Goal: Information Seeking & Learning: Learn about a topic

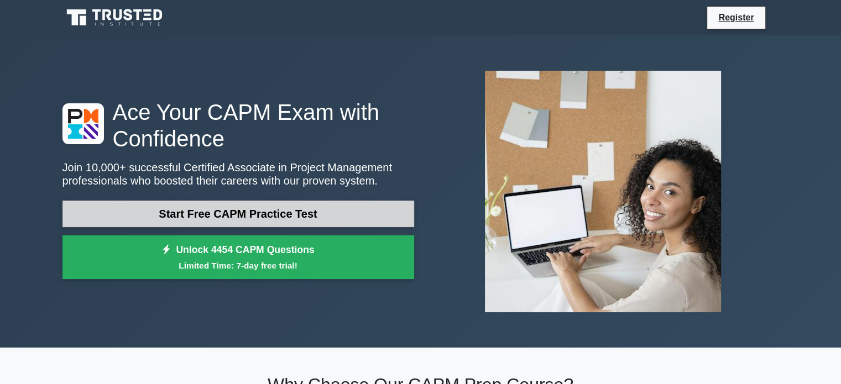
click at [194, 216] on link "Start Free CAPM Practice Test" at bounding box center [239, 214] width 352 height 27
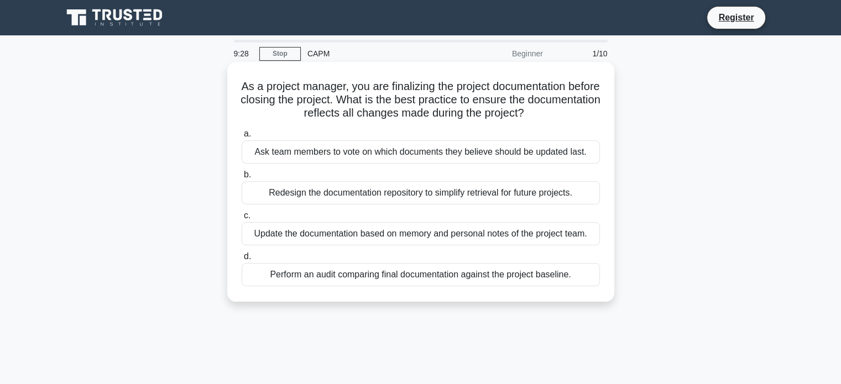
click at [315, 200] on div "Redesign the documentation repository to simplify retrieval for future projects." at bounding box center [421, 192] width 358 height 23
click at [242, 179] on input "b. Redesign the documentation repository to simplify retrieval for future proje…" at bounding box center [242, 174] width 0 height 7
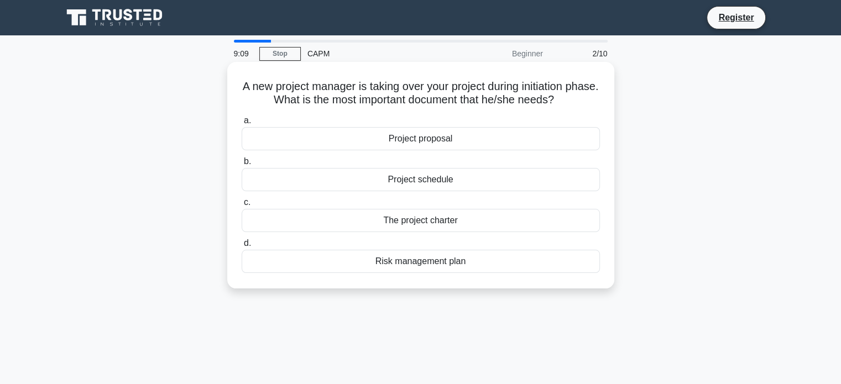
click at [460, 221] on div "The project charter" at bounding box center [421, 220] width 358 height 23
click at [242, 206] on input "c. The project charter" at bounding box center [242, 202] width 0 height 7
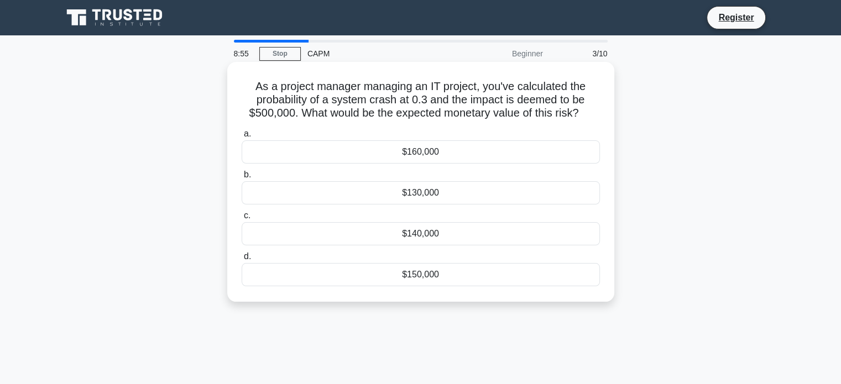
click at [445, 196] on div "$130,000" at bounding box center [421, 192] width 358 height 23
click at [242, 179] on input "b. $130,000" at bounding box center [242, 174] width 0 height 7
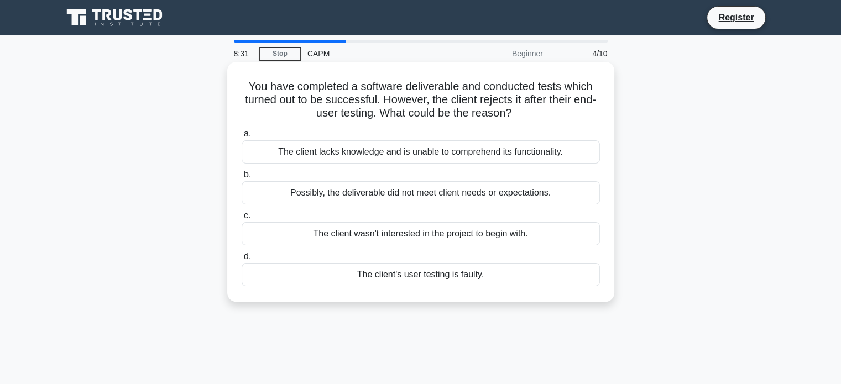
click at [356, 195] on div "Possibly, the deliverable did not meet client needs or expectations." at bounding box center [421, 192] width 358 height 23
click at [242, 179] on input "b. Possibly, the deliverable did not meet client needs or expectations." at bounding box center [242, 174] width 0 height 7
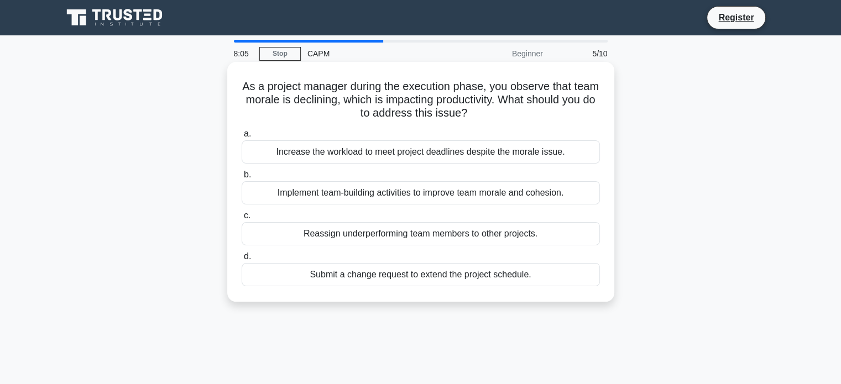
click at [347, 194] on div "Implement team-building activities to improve team morale and cohesion." at bounding box center [421, 192] width 358 height 23
click at [242, 179] on input "b. Implement team-building activities to improve team morale and cohesion." at bounding box center [242, 174] width 0 height 7
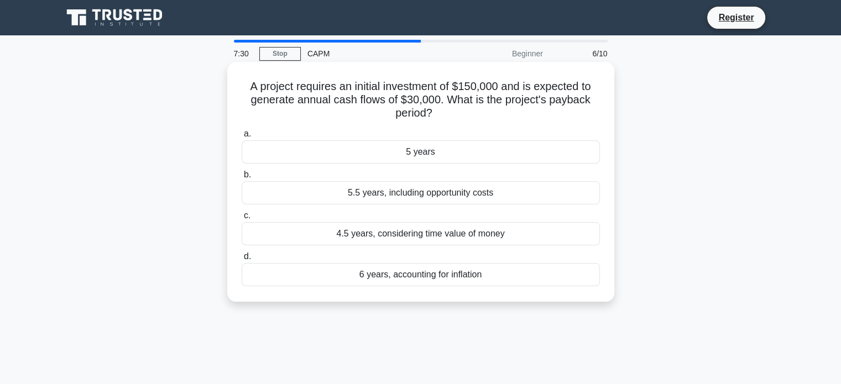
click at [443, 192] on div "5.5 years, including opportunity costs" at bounding box center [421, 192] width 358 height 23
click at [242, 179] on input "b. 5.5 years, including opportunity costs" at bounding box center [242, 174] width 0 height 7
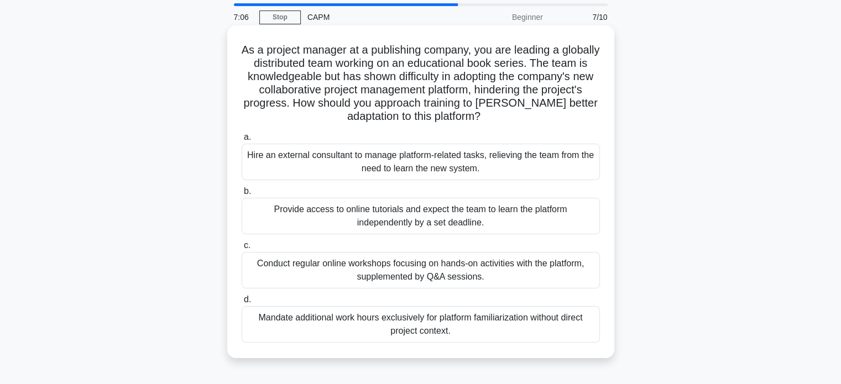
scroll to position [55, 0]
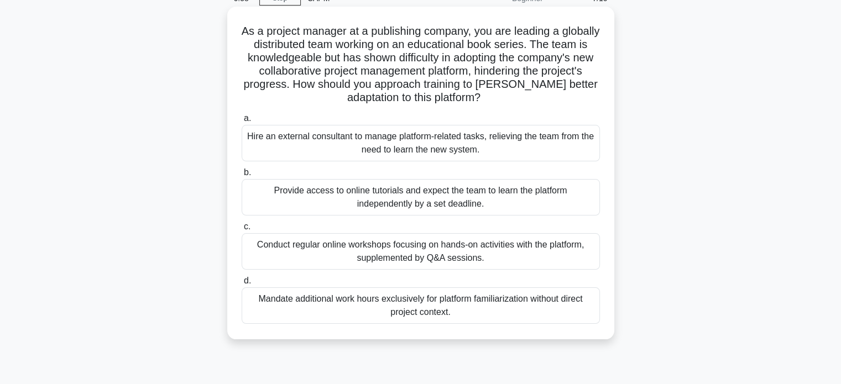
click at [425, 262] on div "Conduct regular online workshops focusing on hands-on activities with the platf…" at bounding box center [421, 251] width 358 height 37
click at [242, 231] on input "c. Conduct regular online workshops focusing on hands-on activities with the pl…" at bounding box center [242, 226] width 0 height 7
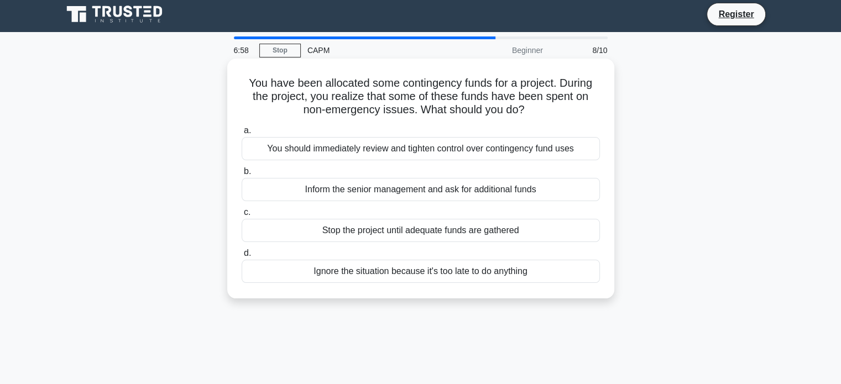
scroll to position [0, 0]
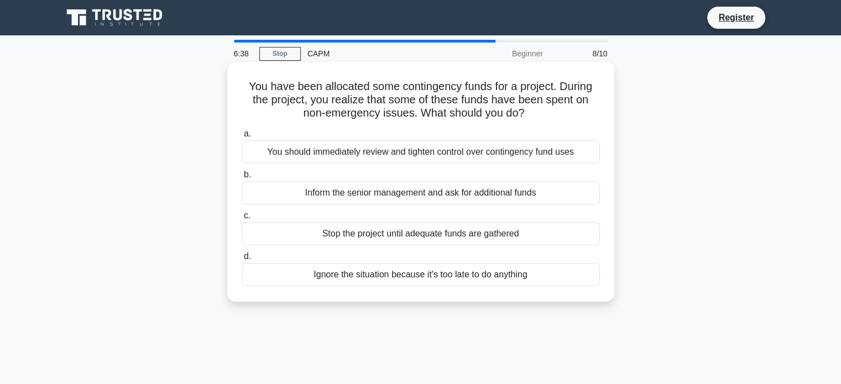
click at [388, 157] on div "You should immediately review and tighten control over contingency fund uses" at bounding box center [421, 151] width 358 height 23
click at [242, 138] on input "a. You should immediately review and tighten control over contingency fund uses" at bounding box center [242, 134] width 0 height 7
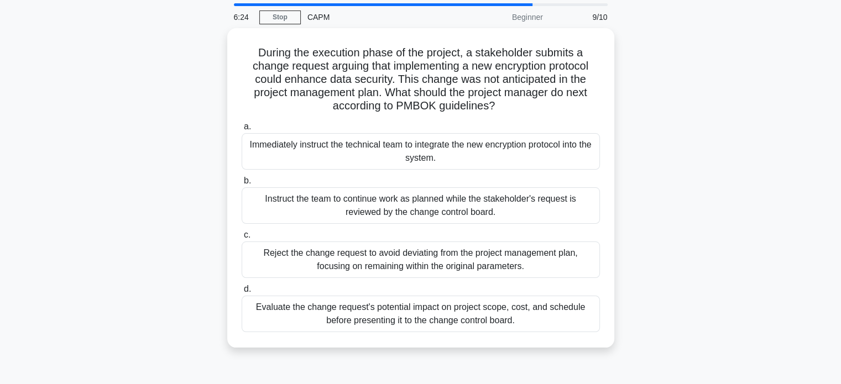
scroll to position [55, 0]
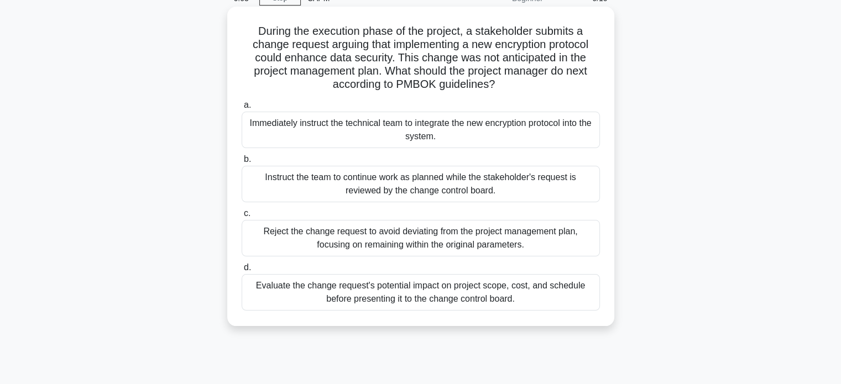
click at [351, 293] on div "Evaluate the change request's potential impact on project scope, cost, and sche…" at bounding box center [421, 292] width 358 height 37
click at [242, 272] on input "d. Evaluate the change request's potential impact on project scope, cost, and s…" at bounding box center [242, 267] width 0 height 7
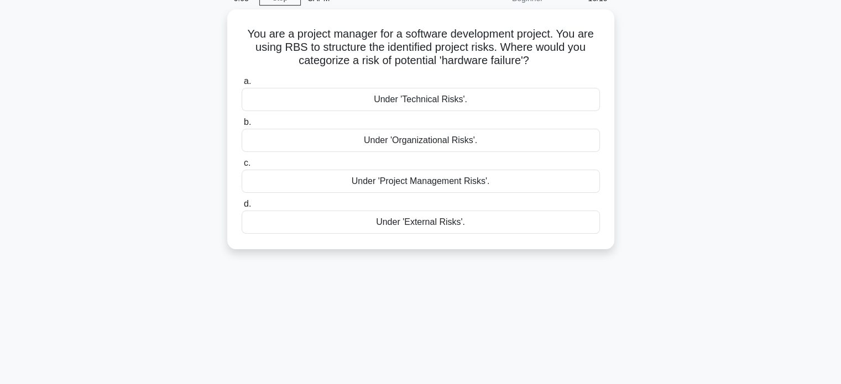
scroll to position [0, 0]
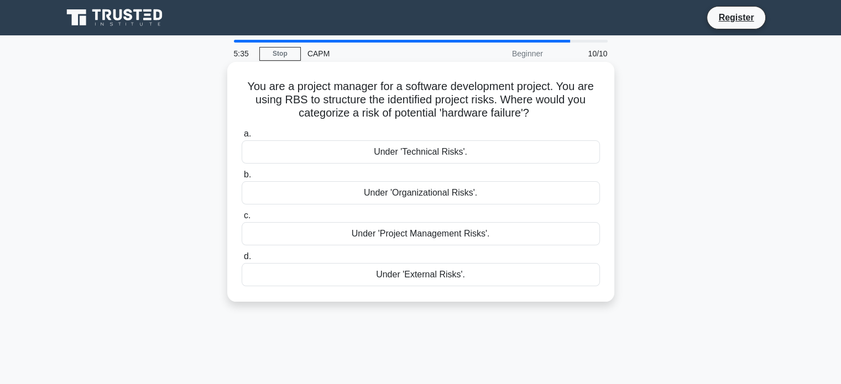
click at [487, 154] on div "Under 'Technical Risks'." at bounding box center [421, 151] width 358 height 23
click at [242, 138] on input "a. Under 'Technical Risks'." at bounding box center [242, 134] width 0 height 7
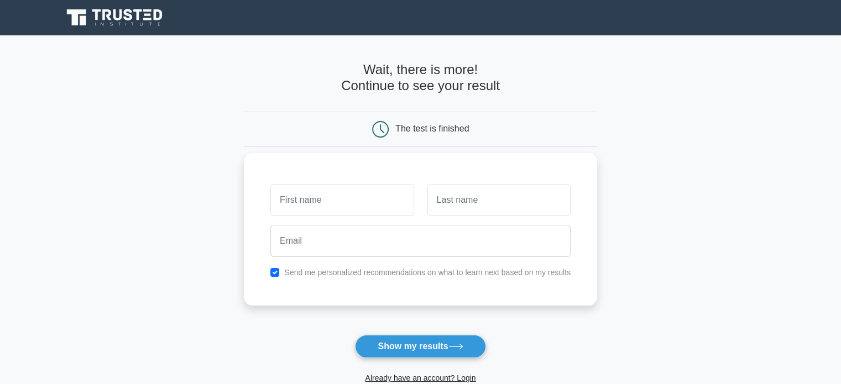
click at [308, 196] on input "text" at bounding box center [341, 200] width 143 height 32
type input "R"
type input "M"
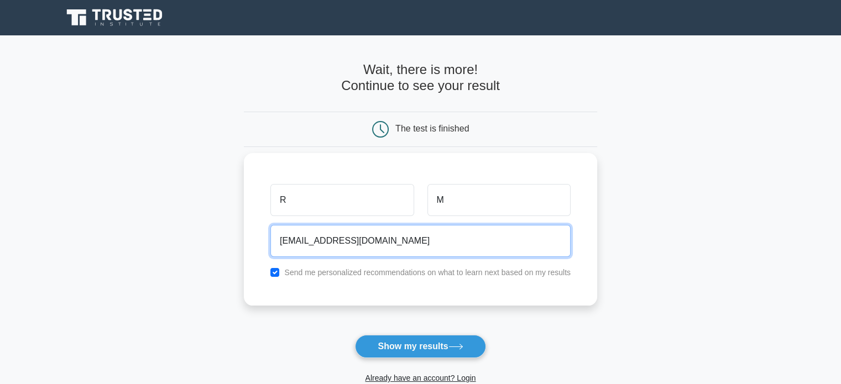
type input "notme82302@gmail.com"
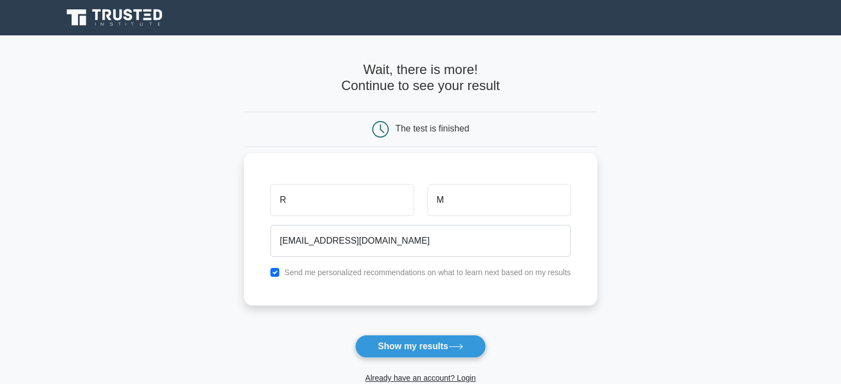
click at [350, 271] on label "Send me personalized recommendations on what to learn next based on my results" at bounding box center [427, 272] width 287 height 9
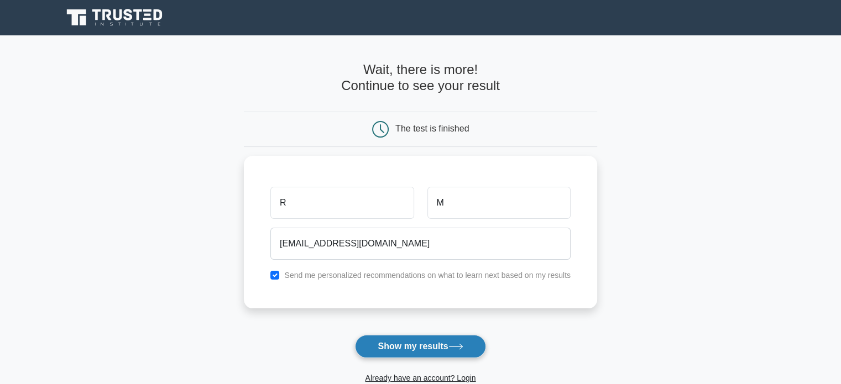
click at [410, 349] on button "Show my results" at bounding box center [420, 346] width 131 height 23
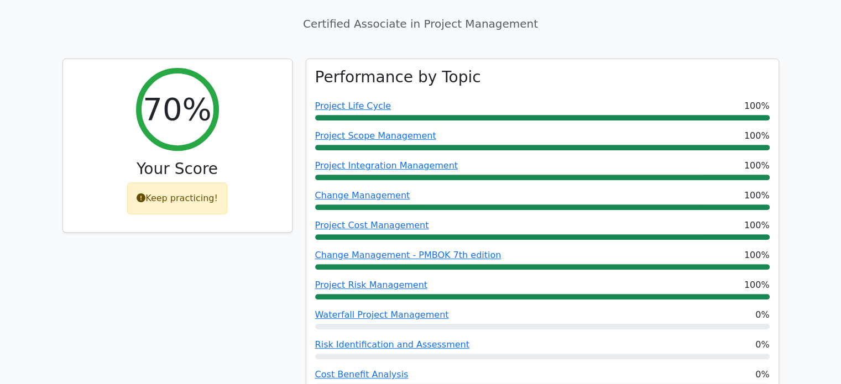
scroll to position [423, 0]
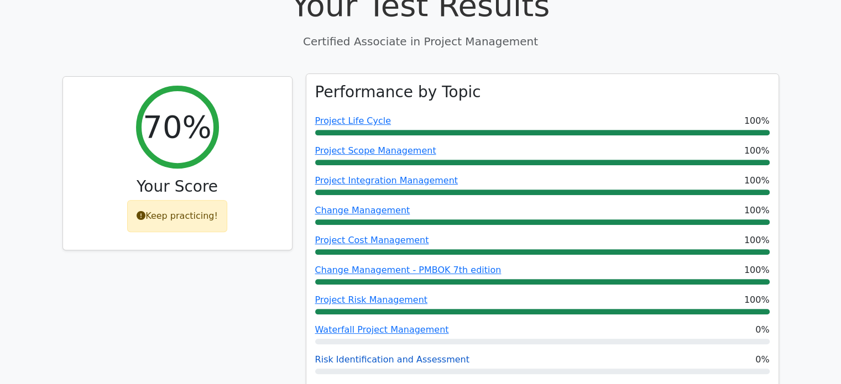
click at [348, 355] on link "Risk Identification and Assessment" at bounding box center [392, 360] width 154 height 11
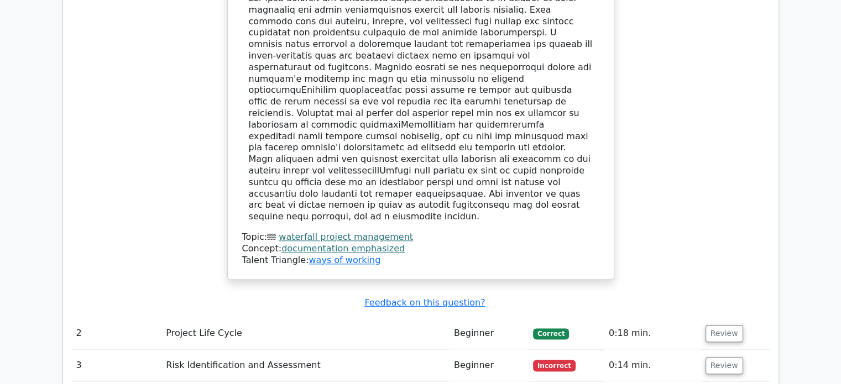
scroll to position [1493, 0]
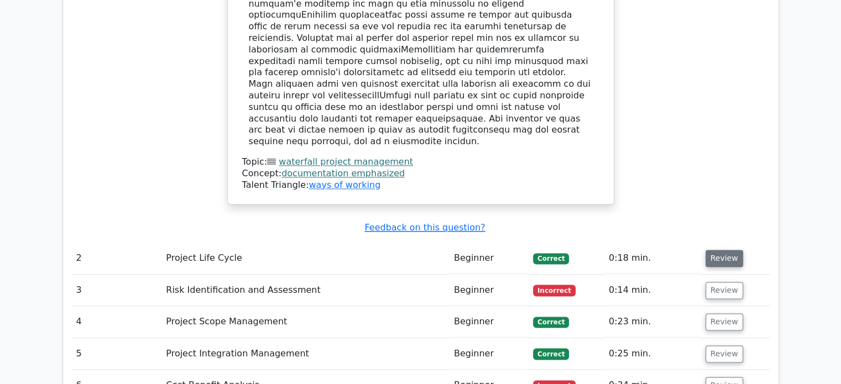
click at [725, 250] on button "Review" at bounding box center [725, 258] width 38 height 17
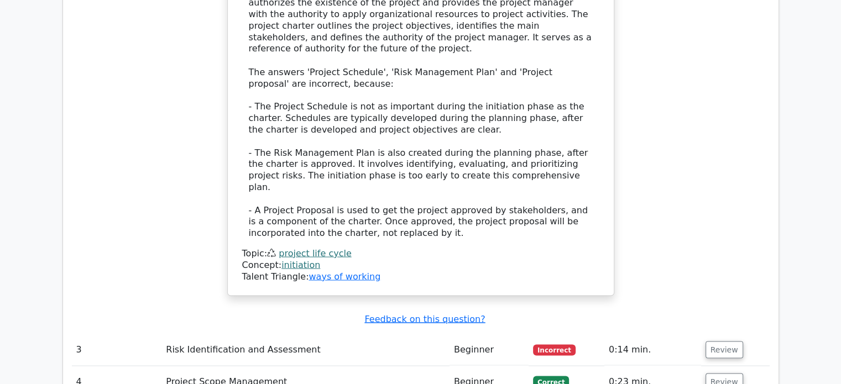
scroll to position [2102, 0]
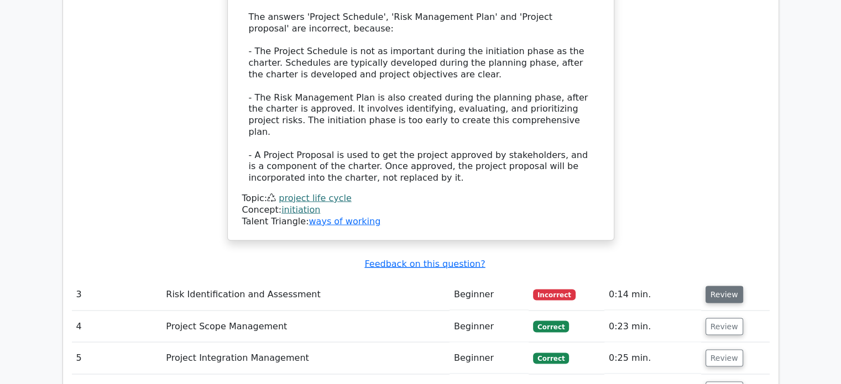
click at [717, 286] on button "Review" at bounding box center [725, 294] width 38 height 17
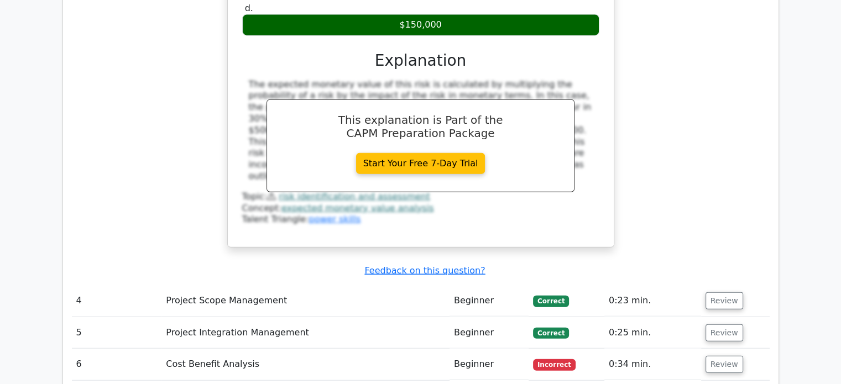
scroll to position [2655, 0]
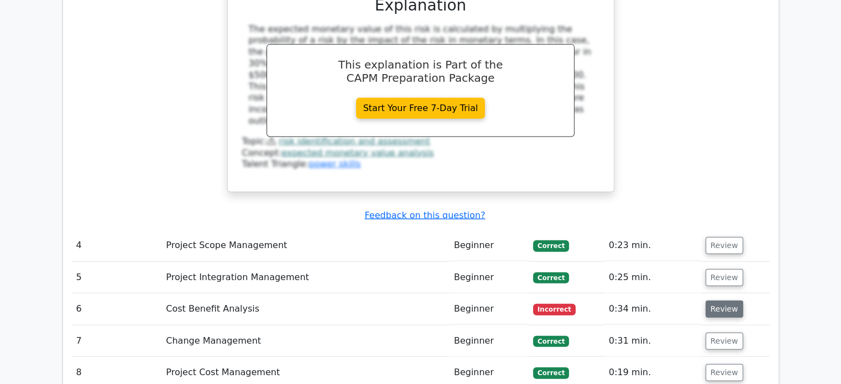
click at [707, 301] on button "Review" at bounding box center [725, 309] width 38 height 17
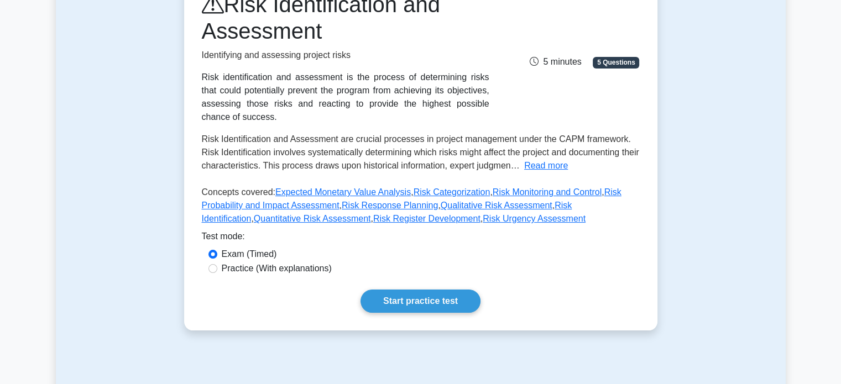
scroll to position [166, 0]
